Goal: Use online tool/utility: Utilize a website feature to perform a specific function

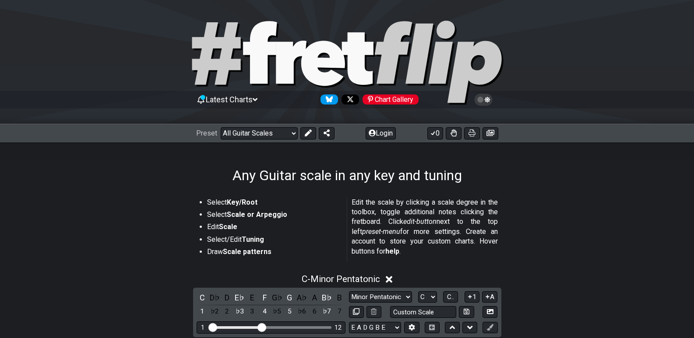
scroll to position [175, 0]
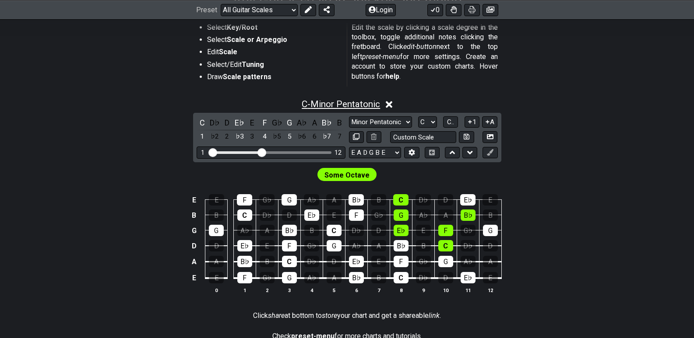
click at [330, 102] on span "C - Minor Pentatonic" at bounding box center [341, 104] width 78 height 11
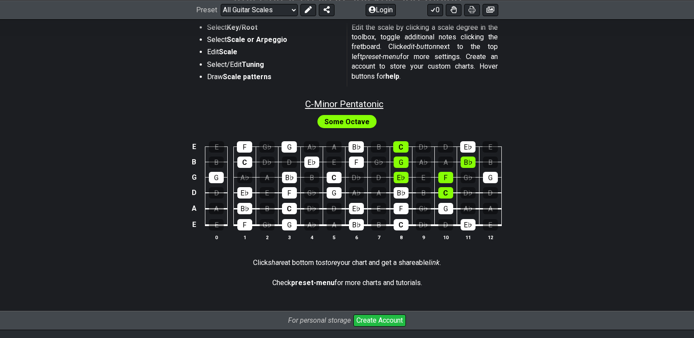
click at [373, 102] on span "C - Minor Pentatonic" at bounding box center [344, 104] width 78 height 11
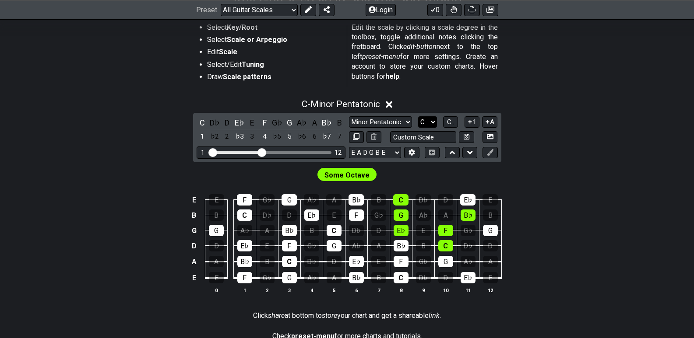
click at [432, 122] on select "A♭ A A♯ B♭ B C C♯ D♭ D D♯ E♭ E F F♯ G♭ G G♯" at bounding box center [427, 122] width 19 height 12
select select "B"
click at [418, 116] on select "A♭ A A♯ B♭ B C C♯ D♭ D D♯ E♭ E F F♯ G♭ G G♯" at bounding box center [427, 122] width 19 height 12
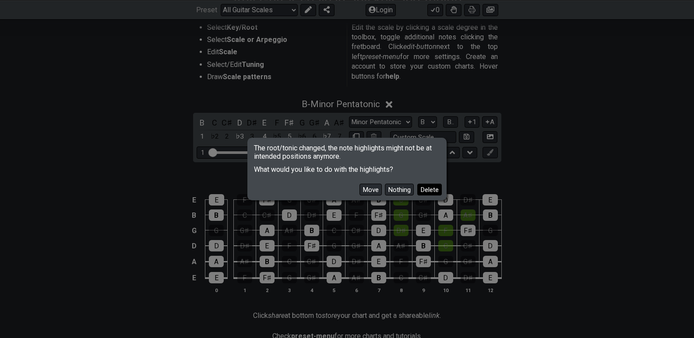
click at [428, 190] on button "Delete" at bounding box center [429, 190] width 25 height 12
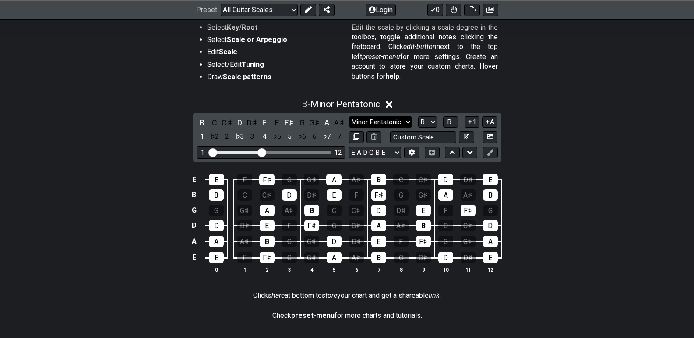
click at [408, 122] on select "Minor Pentatonic Root Minor Pentatonic Major Pentatonic Minor Blues Major Blues…" at bounding box center [380, 122] width 63 height 12
select select "Major / [PERSON_NAME]"
click at [349, 116] on select "Minor Pentatonic Root Minor Pentatonic Major Pentatonic Minor Blues Major Blues…" at bounding box center [380, 122] width 63 height 12
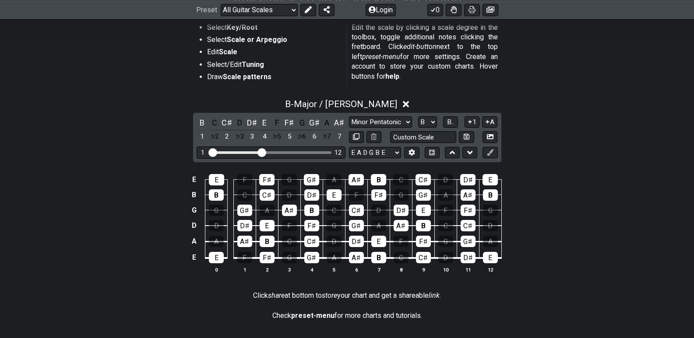
click at [63, 59] on section "Select Key/Root Select Scale or Arpeggio Edit Scale Select/Edit Tuning Draw Sca…" at bounding box center [347, 56] width 683 height 74
